Goal: Go to known website: Access a specific website the user already knows

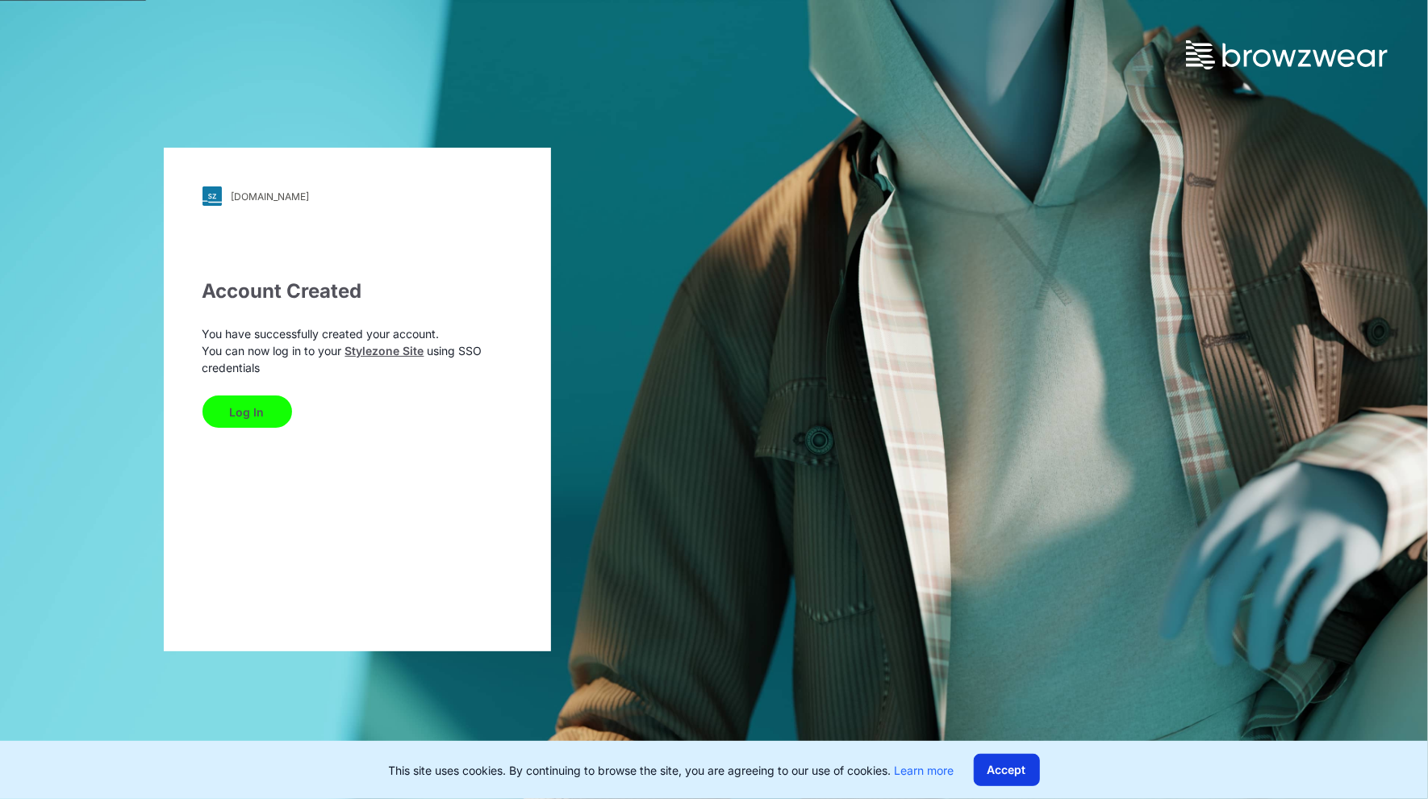
click at [1014, 771] on button "Accept" at bounding box center [1007, 770] width 66 height 32
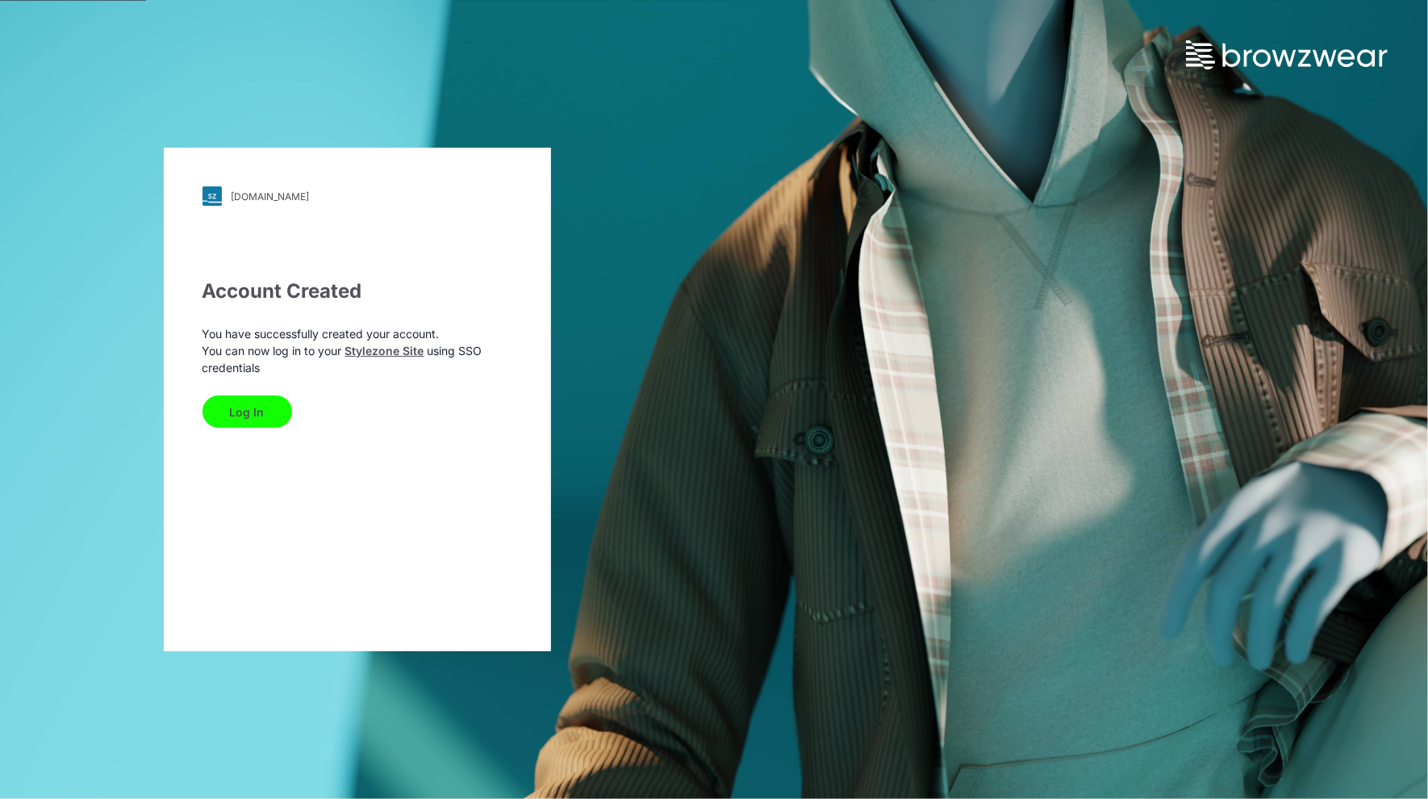
click at [249, 415] on button "Log In" at bounding box center [248, 411] width 90 height 32
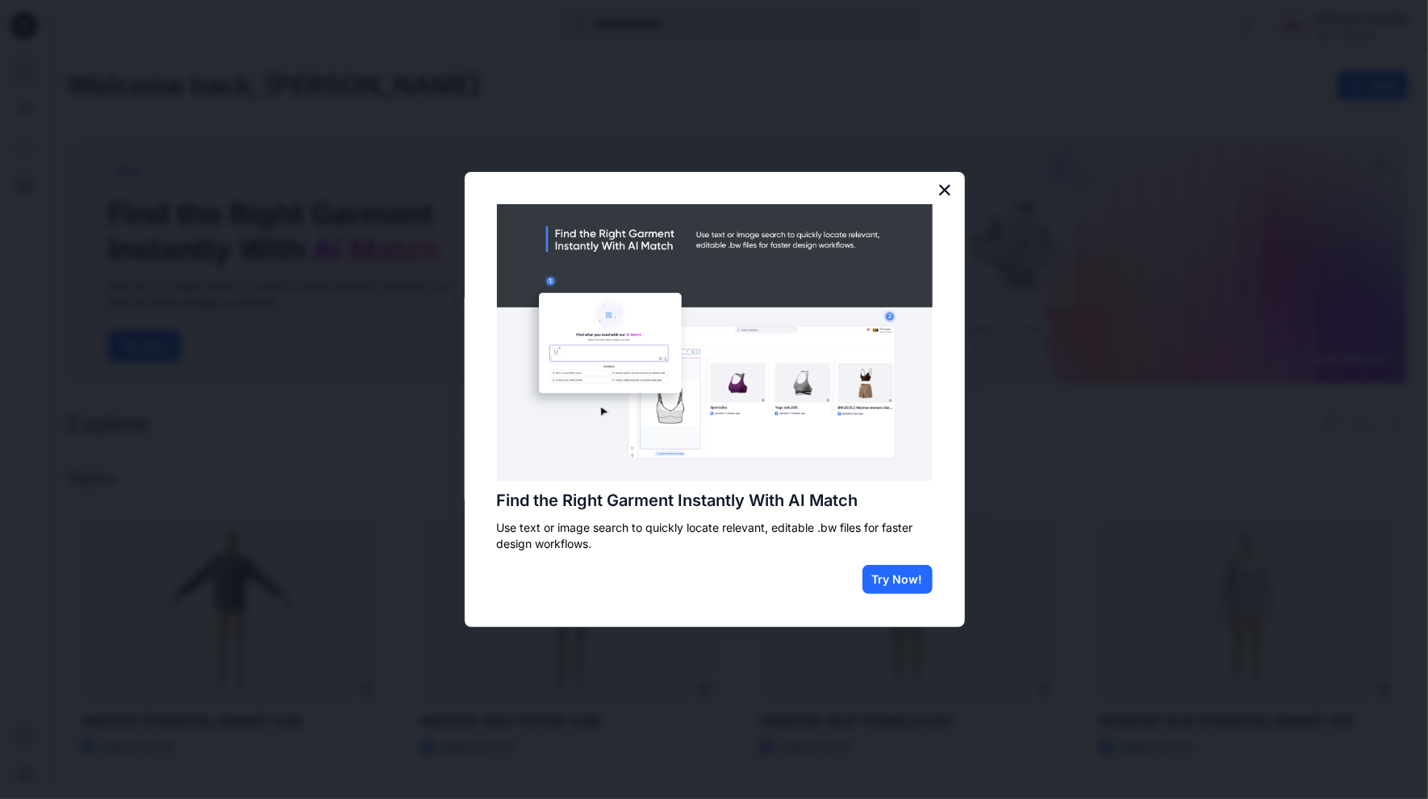
click at [943, 189] on button "×" at bounding box center [945, 190] width 15 height 26
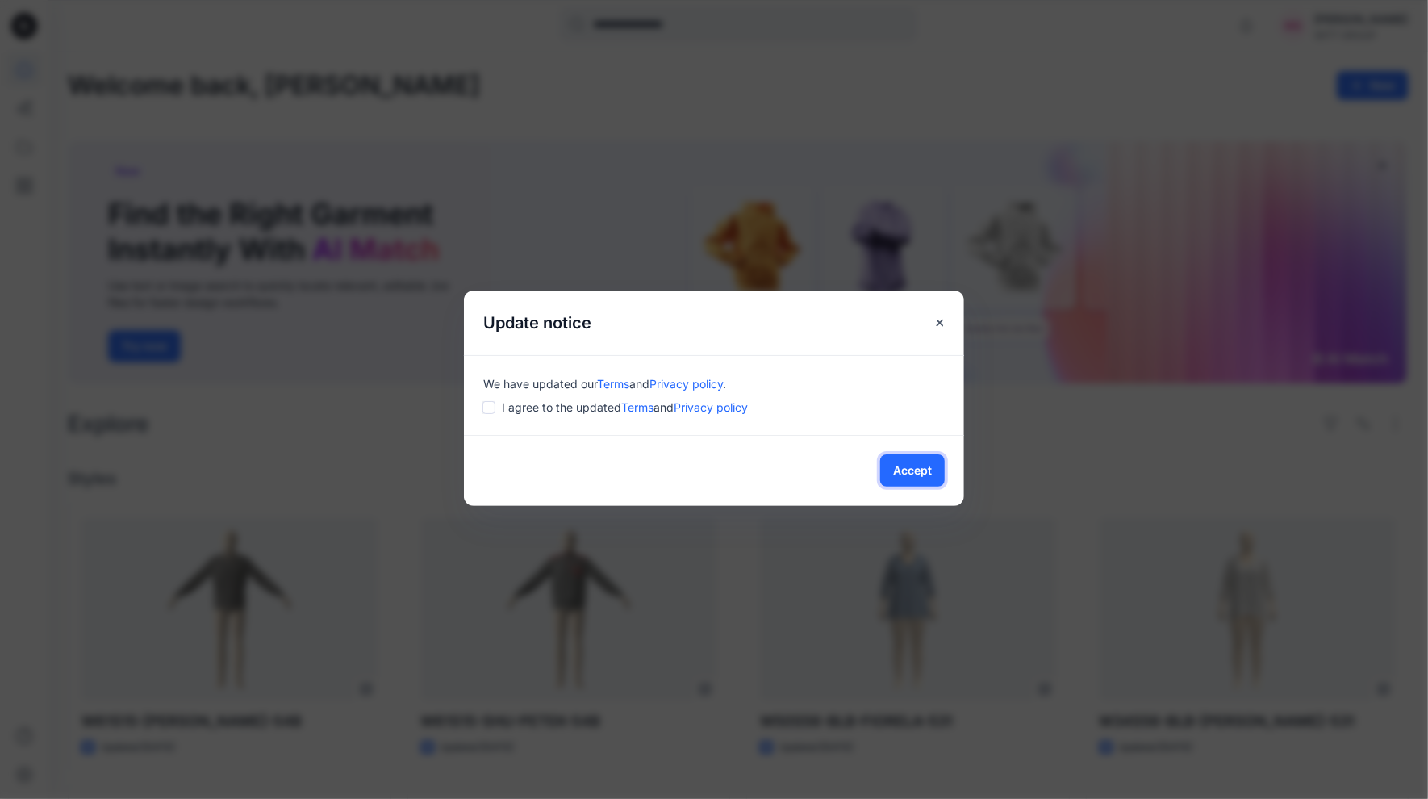
drag, startPoint x: 888, startPoint y: 473, endPoint x: 994, endPoint y: 462, distance: 106.2
click at [890, 473] on button "Accept" at bounding box center [912, 470] width 65 height 32
